Goal: Complete application form

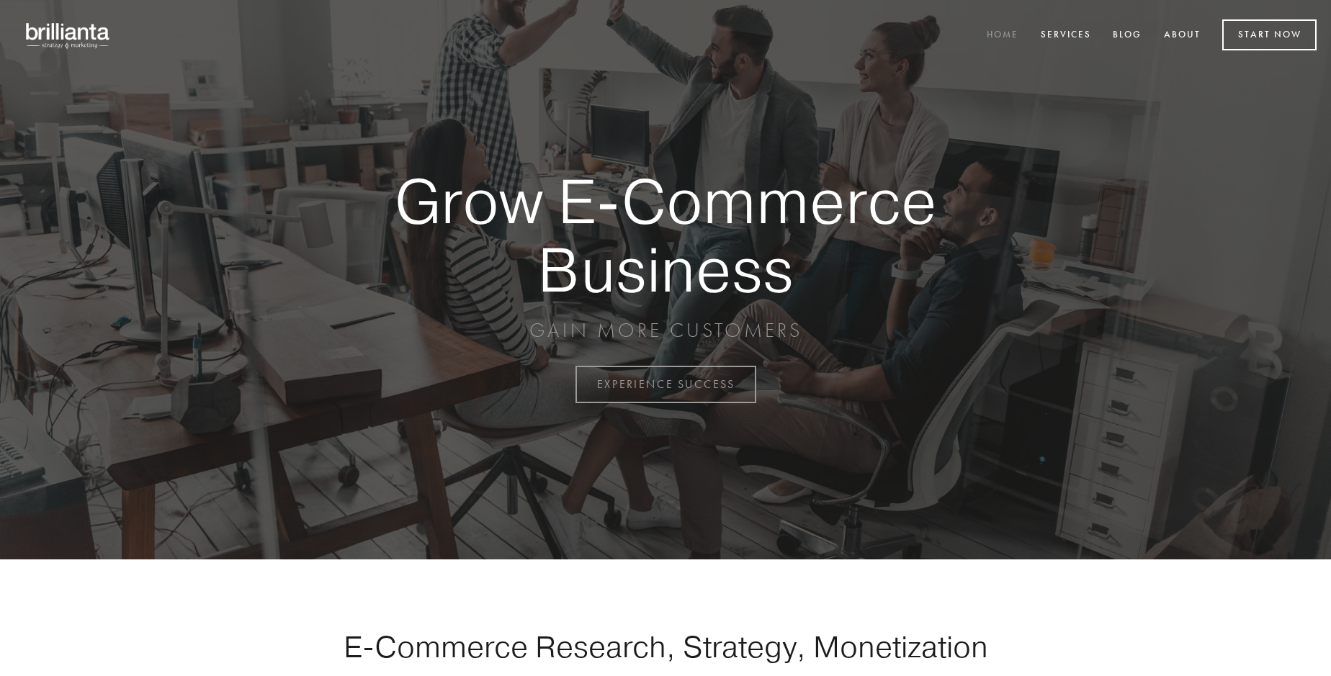
scroll to position [3775, 0]
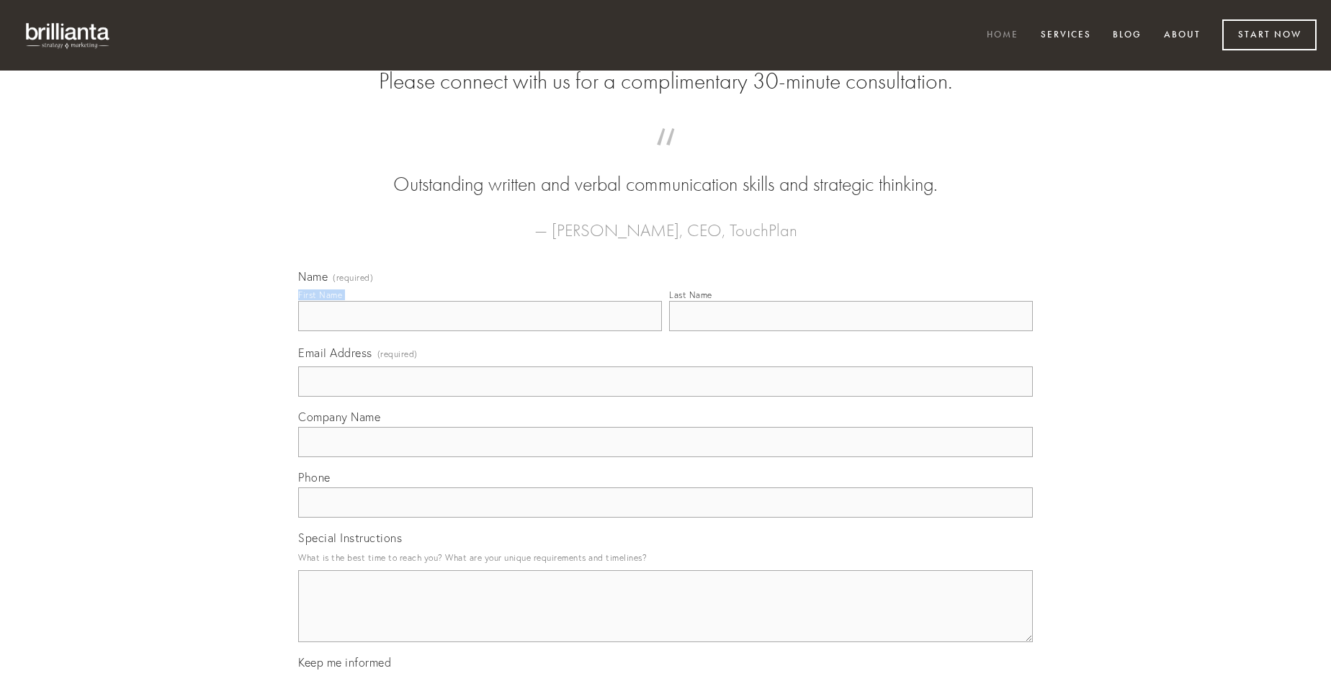
type input "[PERSON_NAME] DDS"
click at [850, 331] on input "Last Name" at bounding box center [851, 316] width 364 height 30
type input "[PERSON_NAME] DDS"
click at [665, 397] on input "Email Address (required)" at bounding box center [665, 382] width 735 height 30
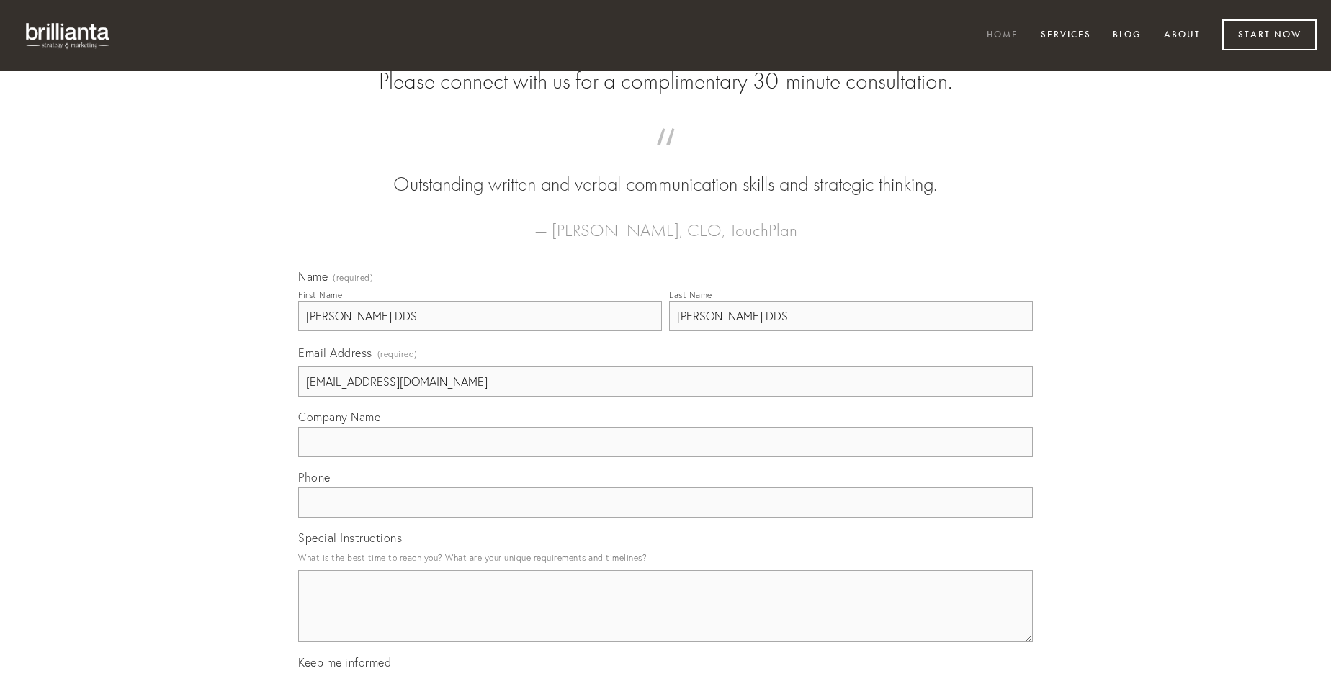
type input "[EMAIL_ADDRESS][DOMAIN_NAME]"
click at [665, 457] on input "Company Name" at bounding box center [665, 442] width 735 height 30
type input "taceo"
click at [665, 518] on input "text" at bounding box center [665, 503] width 735 height 30
click at [665, 619] on textarea "Special Instructions" at bounding box center [665, 606] width 735 height 72
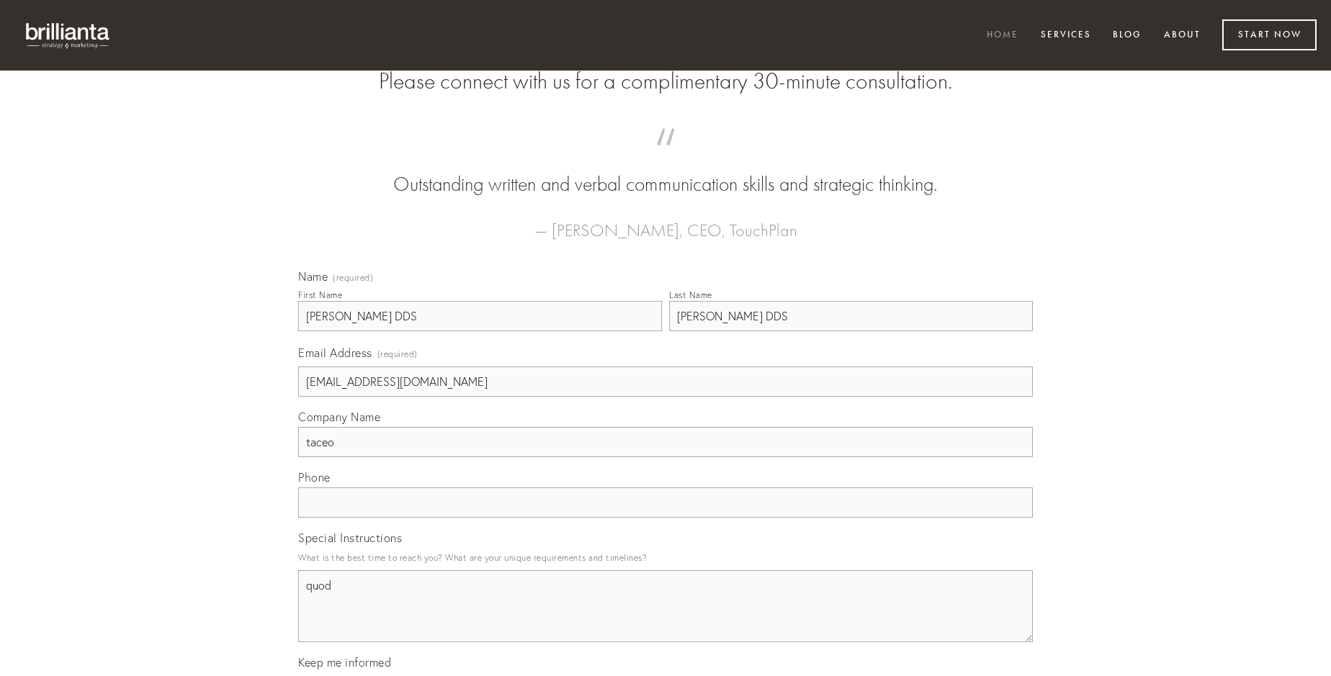
type textarea "quod"
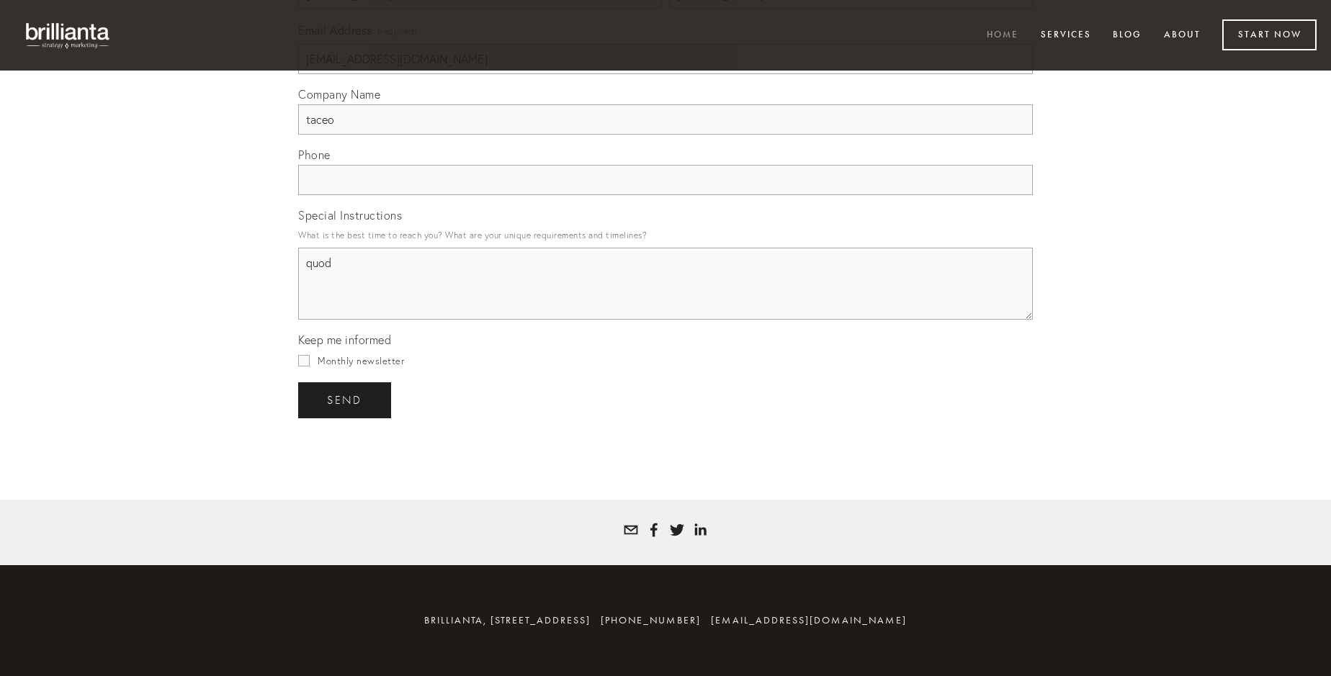
click at [346, 400] on span "send" at bounding box center [344, 400] width 35 height 13
